Goal: Complete application form: Complete application form

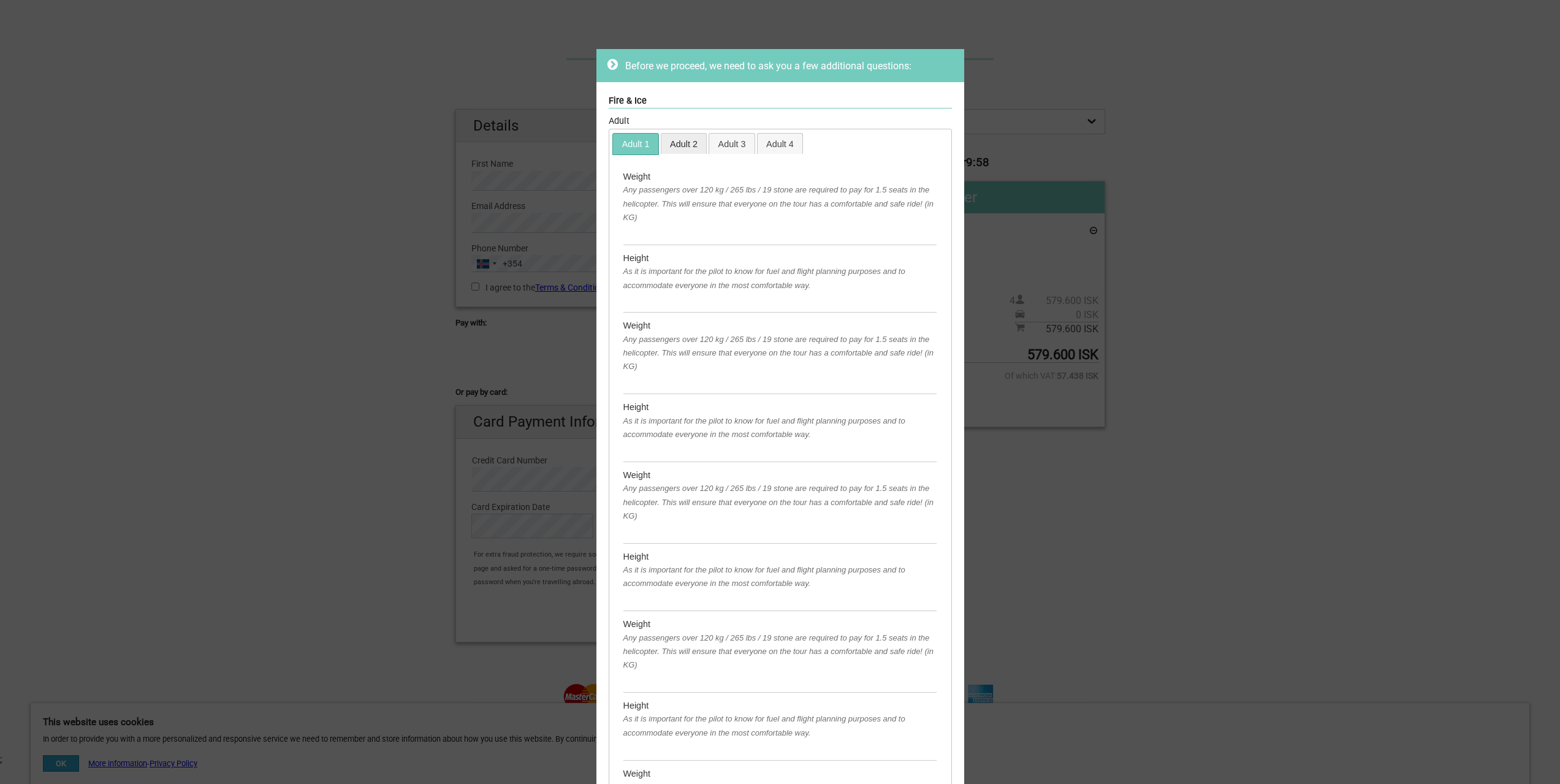
click at [681, 142] on link "Adult 2" at bounding box center [684, 143] width 46 height 20
click at [723, 145] on link "Adult 3" at bounding box center [732, 143] width 46 height 20
click at [1216, 489] on div "Before we proceed, we need to ask you a few additional questions: Fire & Ice Ad…" at bounding box center [780, 392] width 1560 height 784
click at [1200, 162] on div "Before we proceed, we need to ask you a few additional questions: Fire & Ice Ad…" at bounding box center [780, 392] width 1560 height 784
click at [670, 145] on link "Adult 2" at bounding box center [684, 143] width 46 height 20
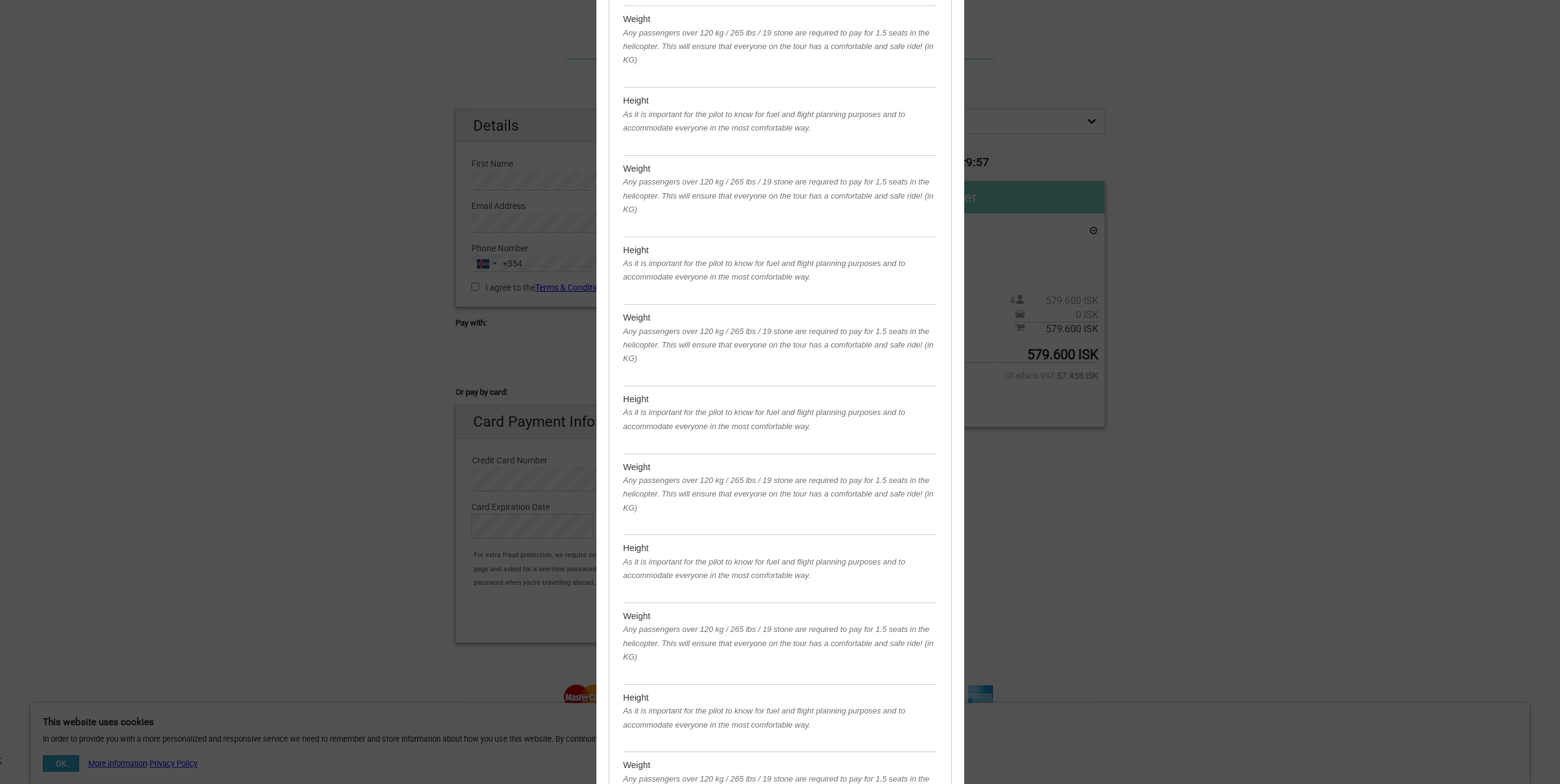
scroll to position [558, 0]
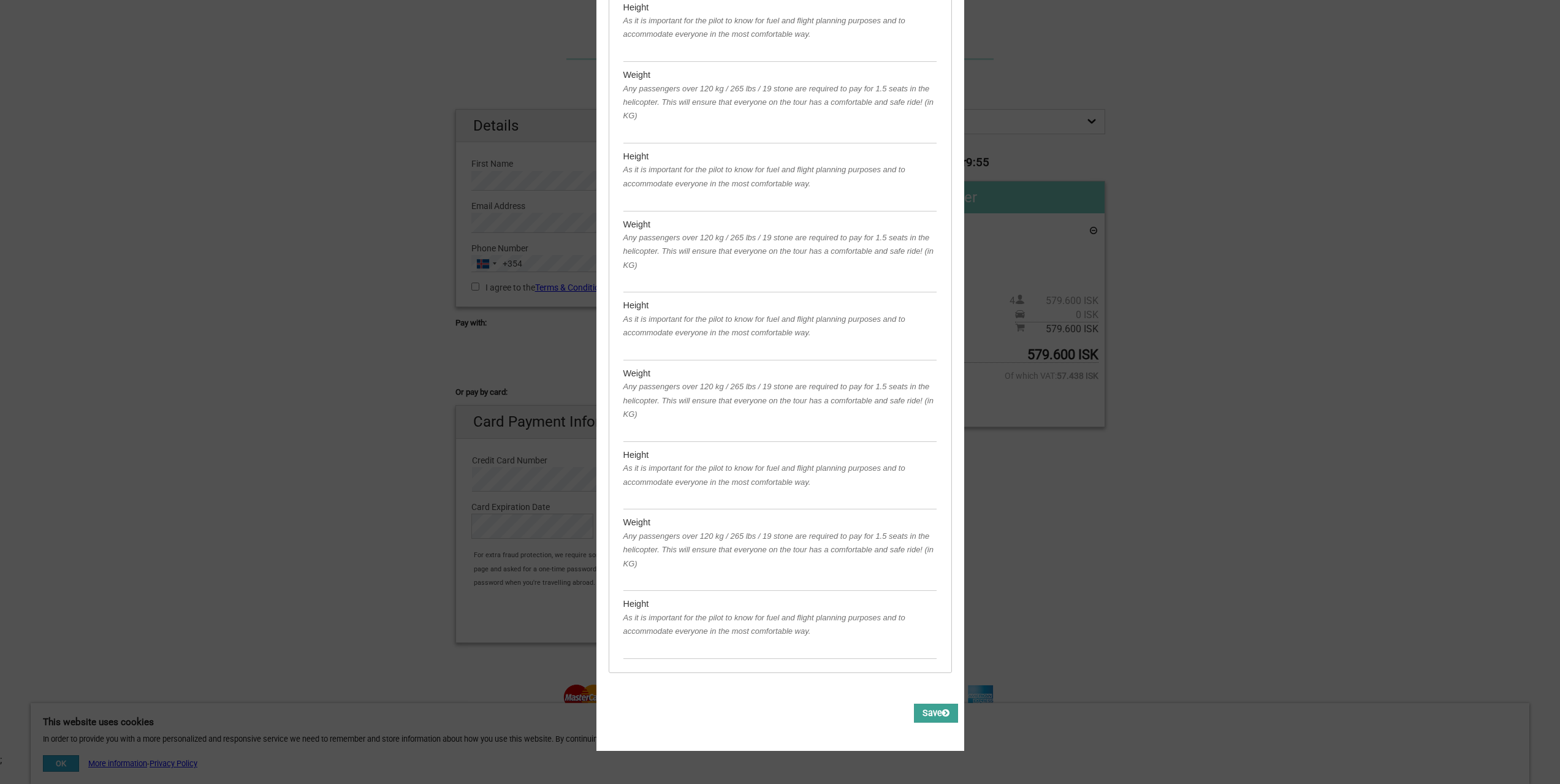
click at [918, 705] on button "Save" at bounding box center [936, 714] width 44 height 19
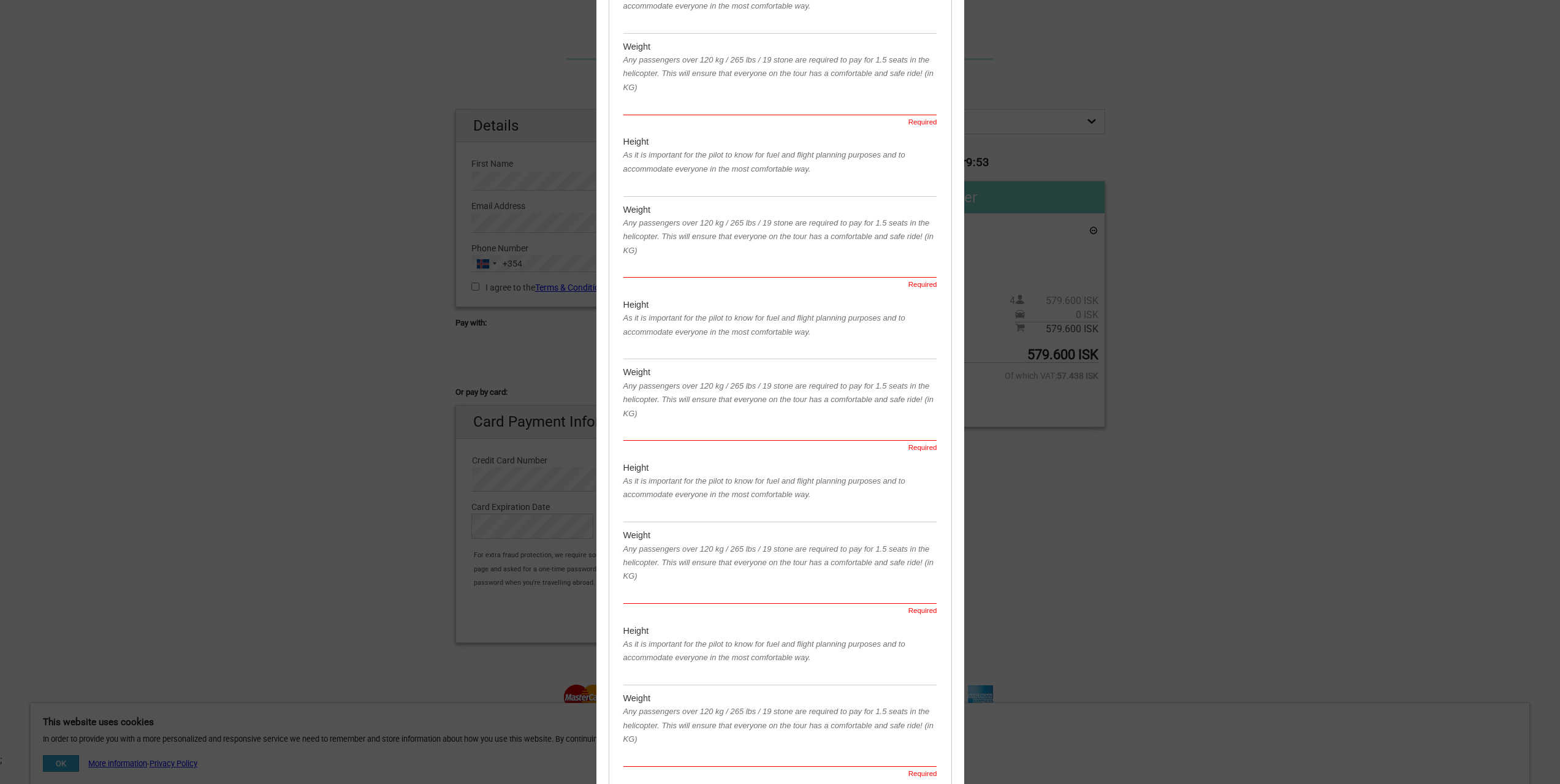
scroll to position [0, 0]
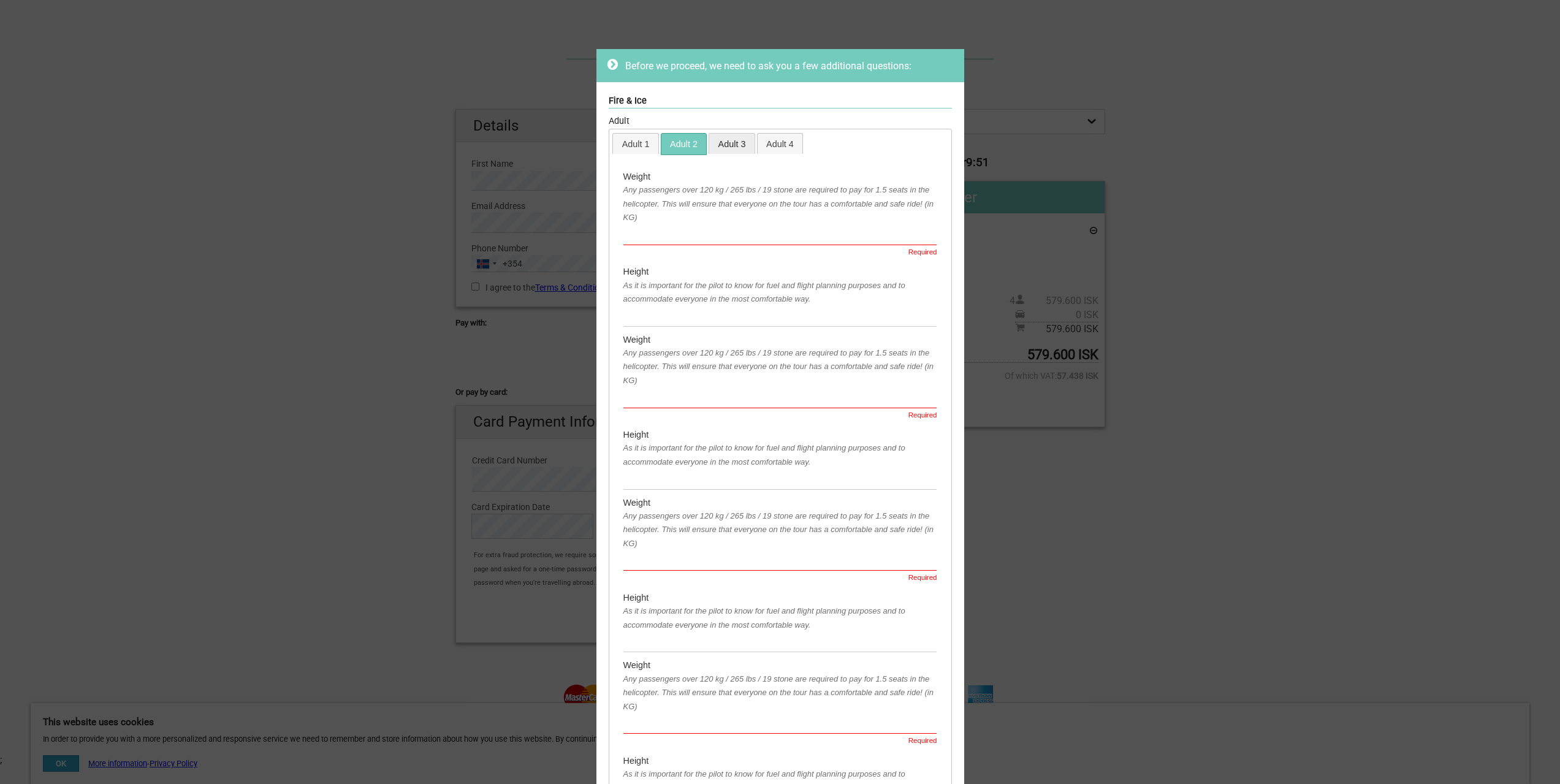
click at [713, 145] on link "Adult 3" at bounding box center [732, 143] width 46 height 20
click at [766, 146] on link "Adult 4" at bounding box center [780, 143] width 46 height 20
click at [363, 162] on div "Before we proceed, we need to ask you a few additional questions: Fire & Ice Ad…" at bounding box center [780, 392] width 1560 height 784
click at [631, 143] on link "Adult 1" at bounding box center [635, 143] width 46 height 20
click at [668, 149] on link "Adult 2" at bounding box center [684, 143] width 46 height 20
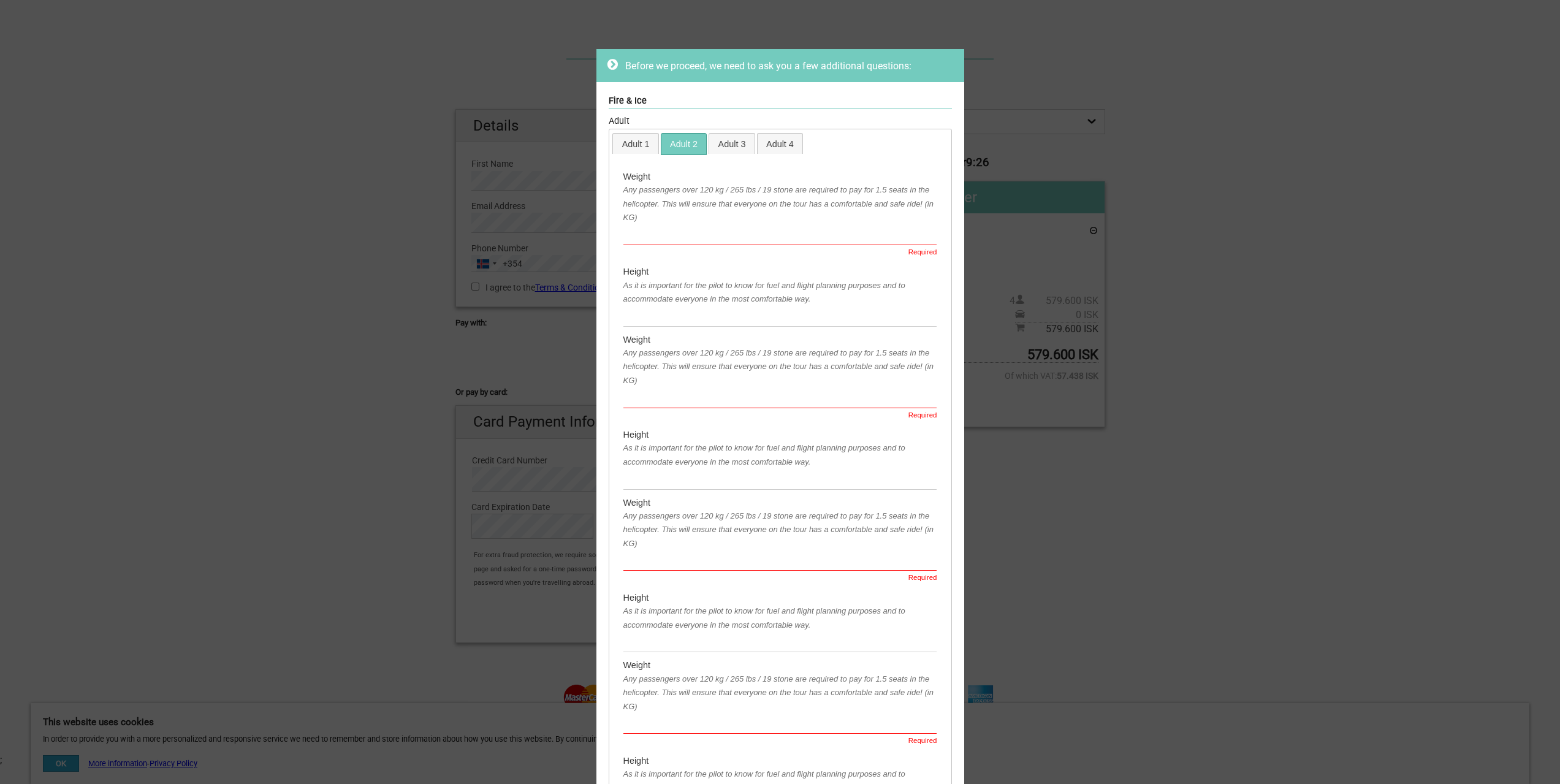
click at [608, 66] on icon at bounding box center [612, 64] width 10 height 12
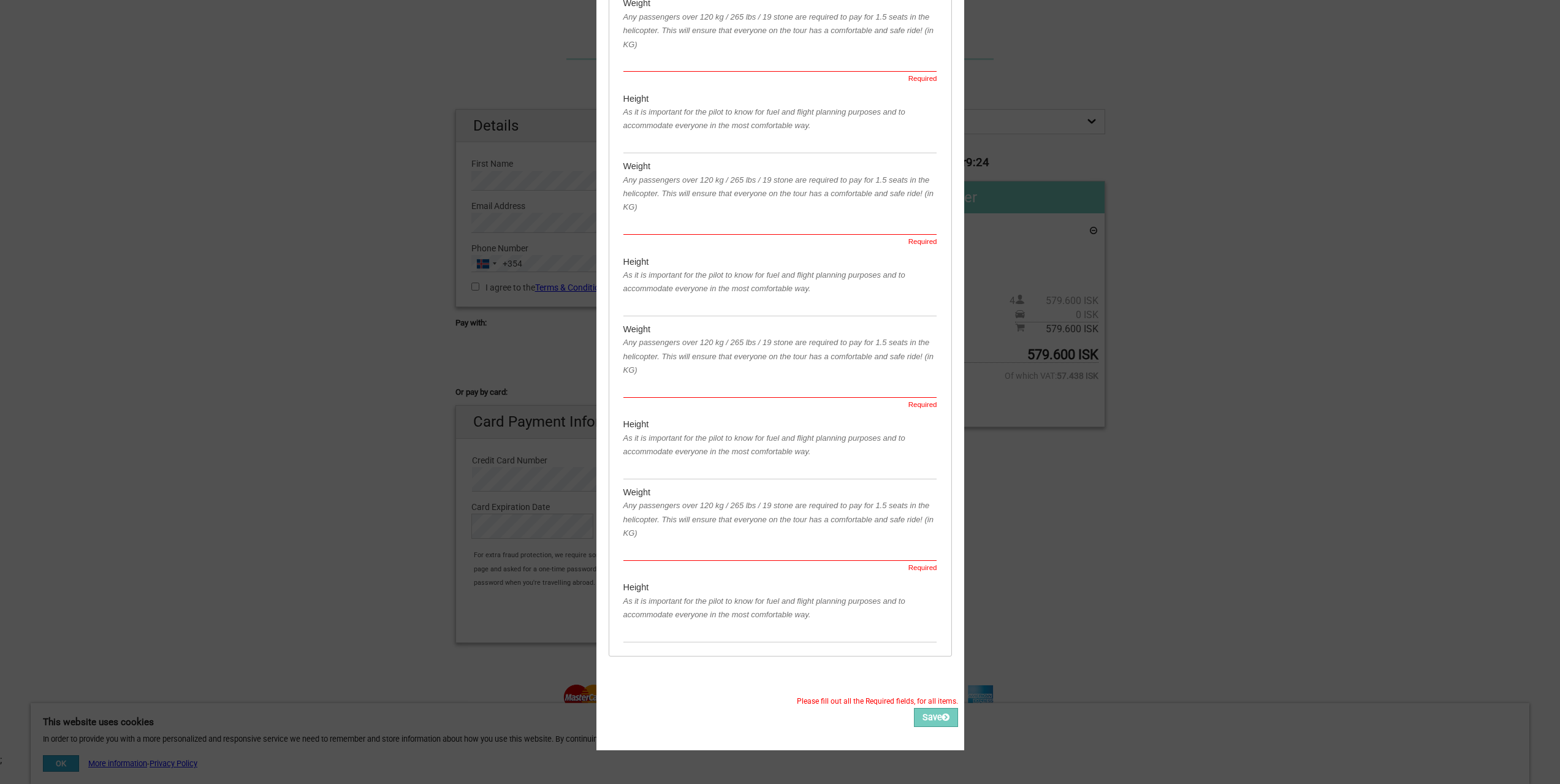
scroll to position [106, 0]
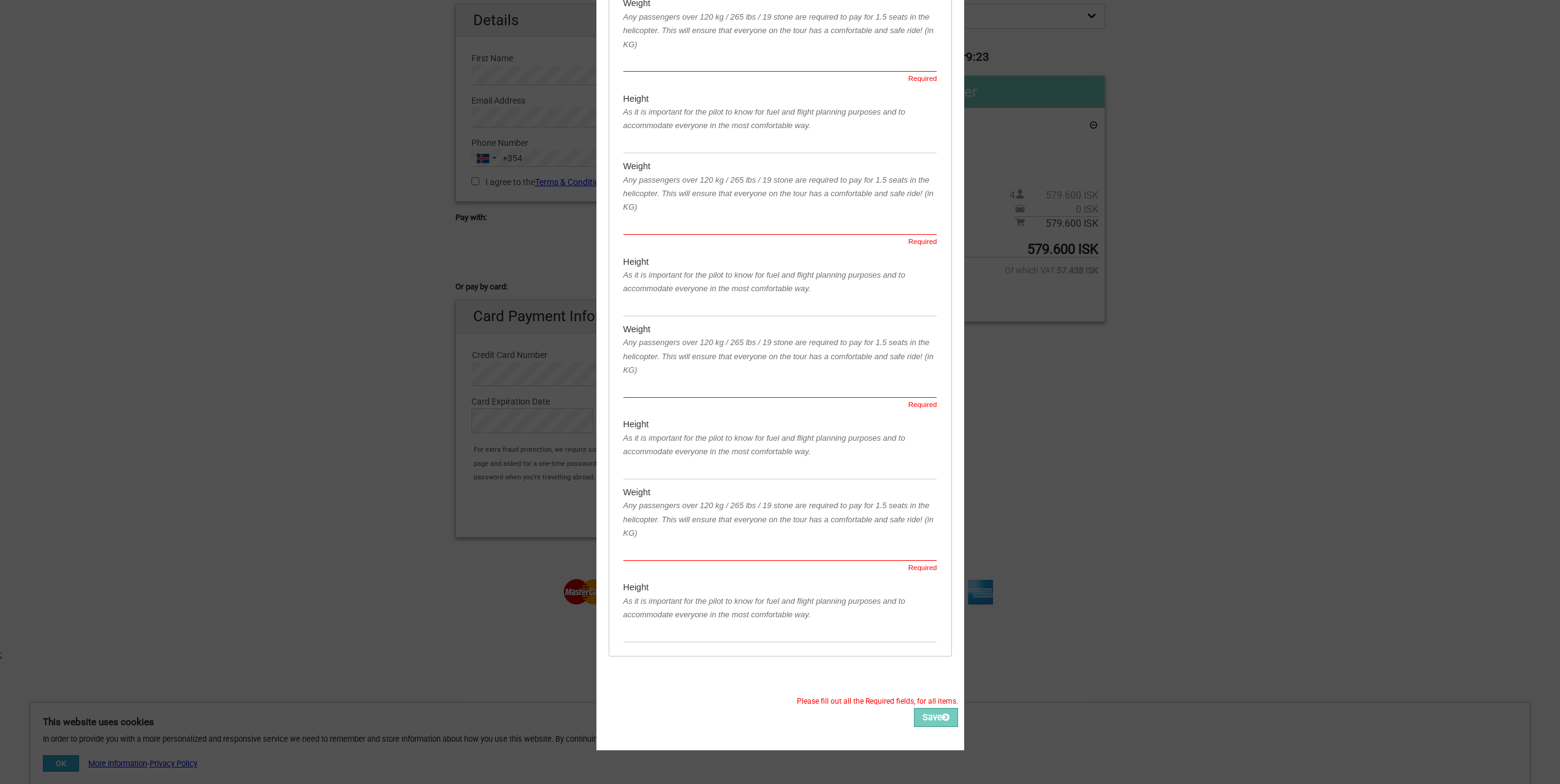
click at [1007, 658] on div "Before we proceed, we need to ask you a few additional questions: Fire & Ice Ad…" at bounding box center [780, 392] width 1560 height 784
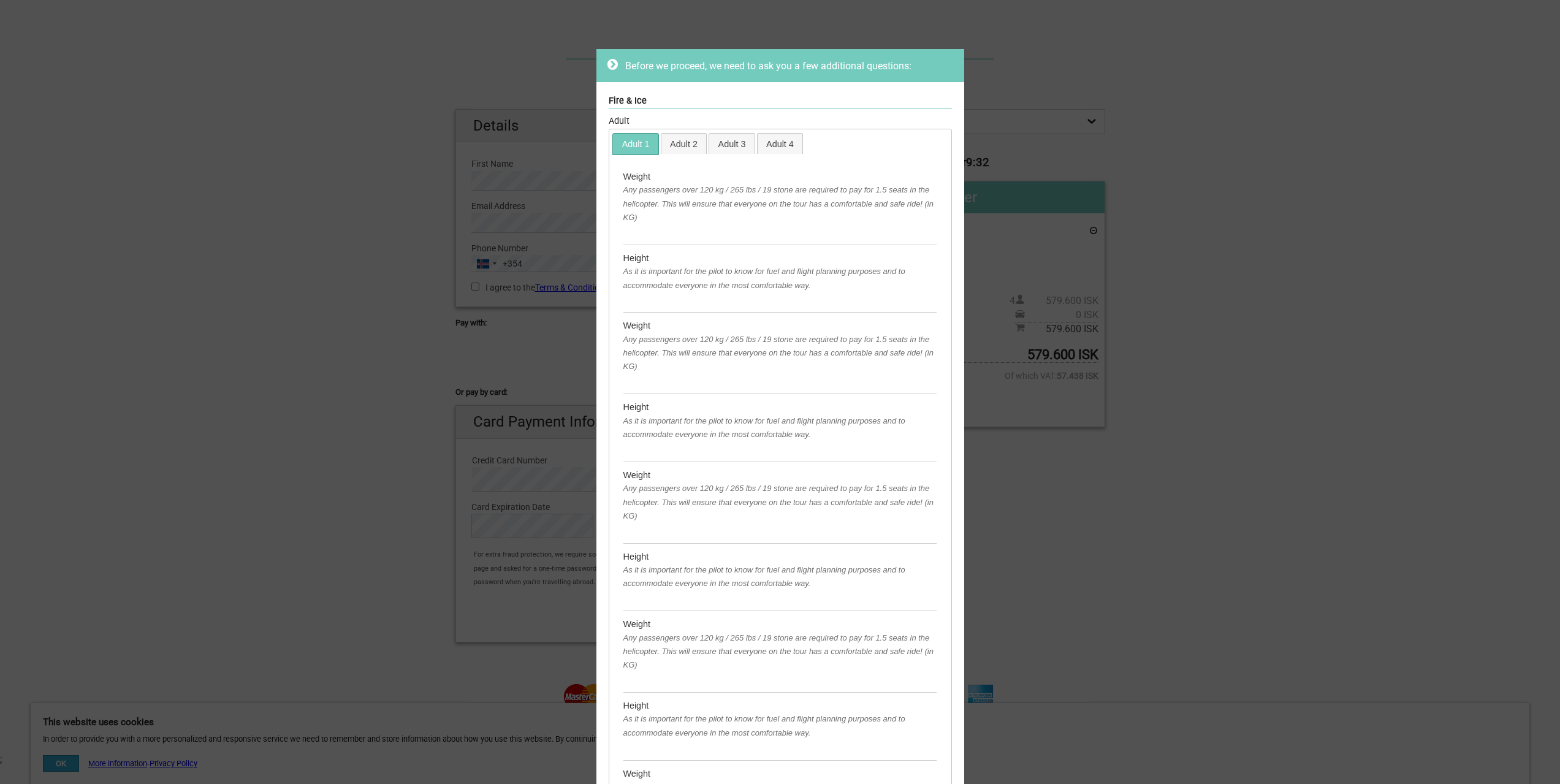
click at [1164, 138] on div "Before we proceed, we need to ask you a few additional questions: Fire & Ice Ad…" at bounding box center [780, 392] width 1560 height 784
click at [680, 143] on link "Adult 2" at bounding box center [684, 143] width 46 height 20
click at [715, 143] on link "Adult 3" at bounding box center [732, 143] width 46 height 20
click at [774, 145] on link "Adult 4" at bounding box center [780, 143] width 46 height 20
click at [607, 61] on icon at bounding box center [612, 64] width 10 height 12
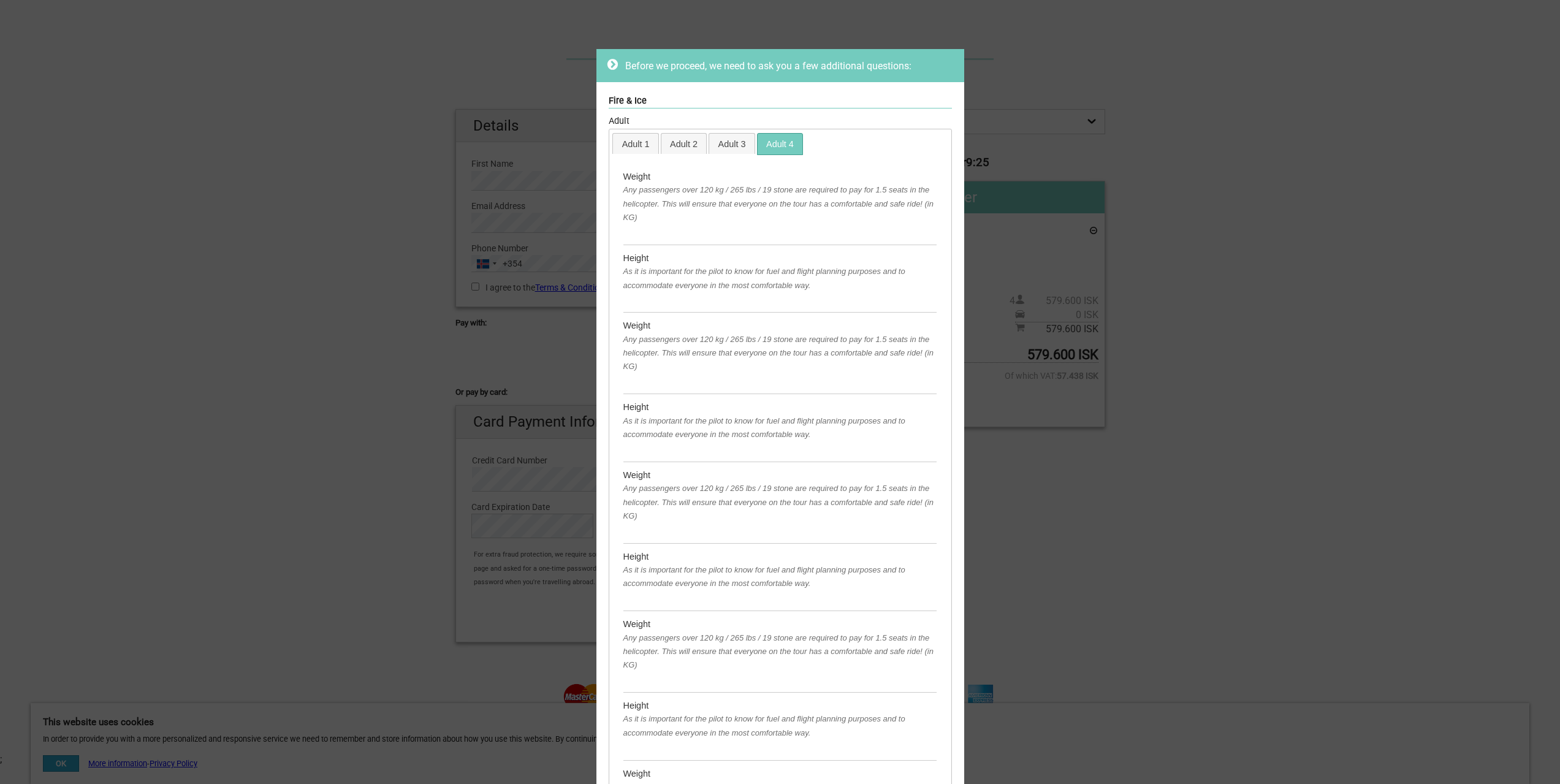
click at [607, 61] on icon at bounding box center [612, 64] width 10 height 12
click at [387, 230] on div "Before we proceed, we need to ask you a few additional questions: Fire & Ice Ad…" at bounding box center [780, 392] width 1560 height 784
click at [678, 143] on link "Adult 2" at bounding box center [684, 143] width 46 height 20
click at [728, 143] on link "Adult 3" at bounding box center [732, 143] width 46 height 20
click at [789, 139] on link "Adult 4" at bounding box center [780, 143] width 46 height 20
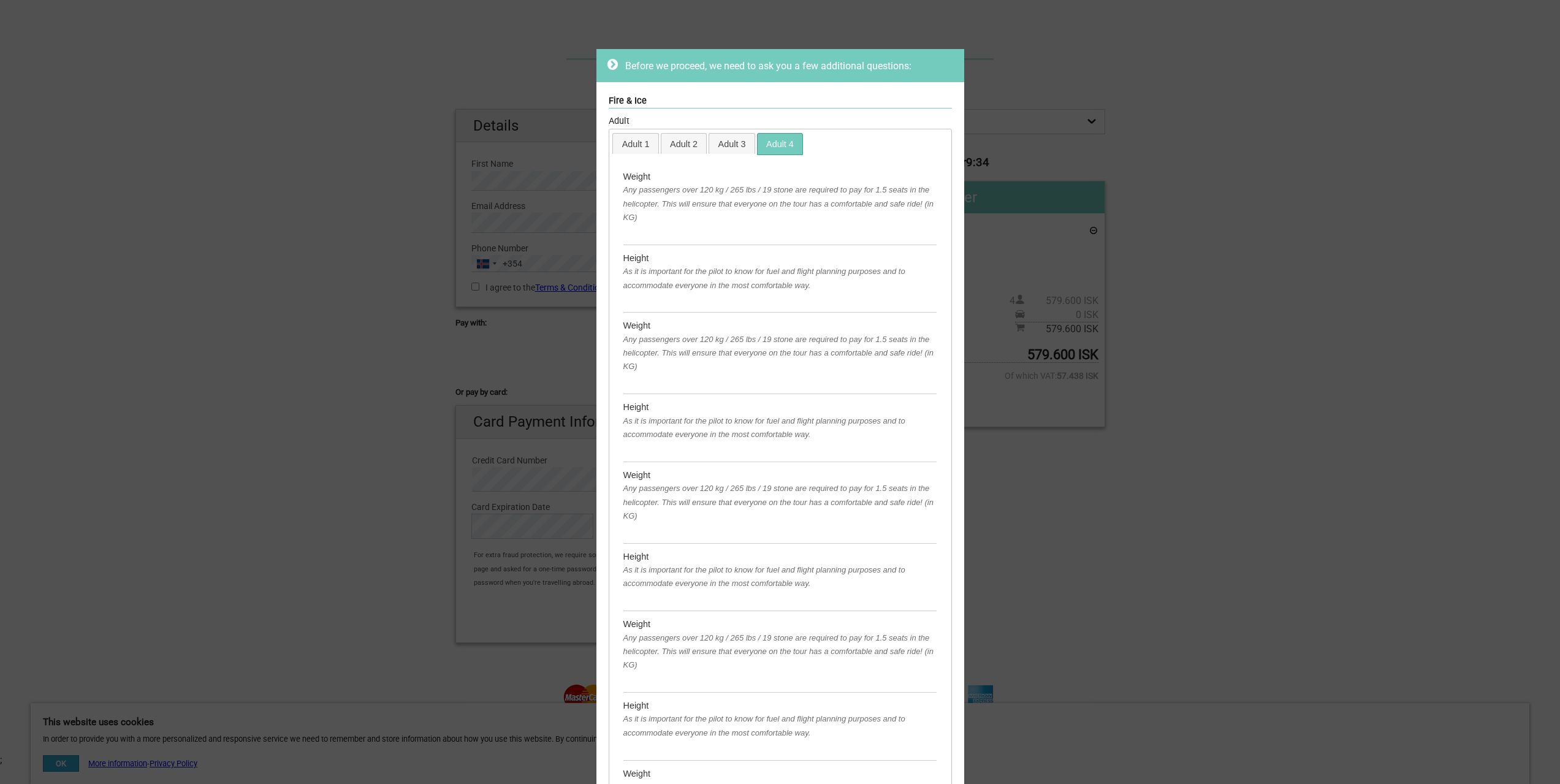
click at [1095, 86] on div "Before we proceed, we need to ask you a few additional questions: Fire & Ice Ad…" at bounding box center [780, 392] width 1560 height 784
